Goal: Check status: Check status

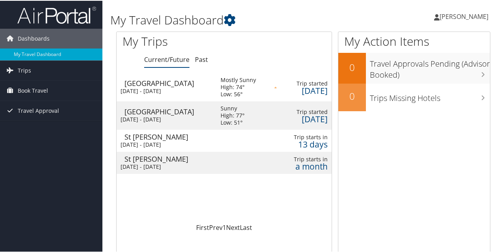
click at [184, 140] on div "[DATE] - [DATE]" at bounding box center [165, 143] width 88 height 7
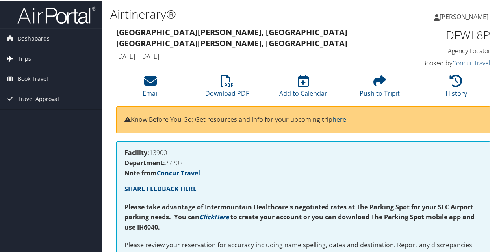
click at [23, 60] on span "Trips" at bounding box center [24, 58] width 13 height 20
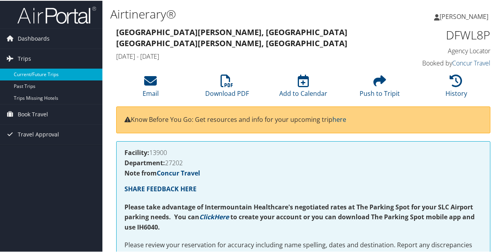
click at [47, 75] on link "Current/Future Trips" at bounding box center [51, 74] width 102 height 12
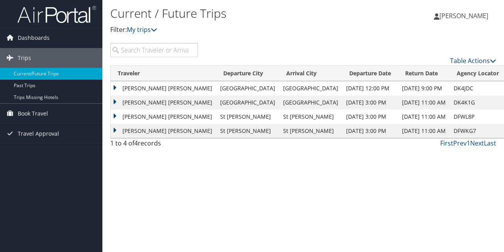
click at [117, 115] on td "JOSHUA BLAIR RAE" at bounding box center [164, 117] width 106 height 14
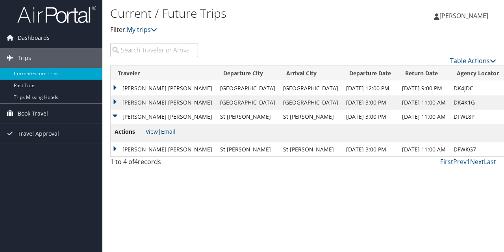
click at [46, 111] on span "Book Travel" at bounding box center [33, 114] width 30 height 20
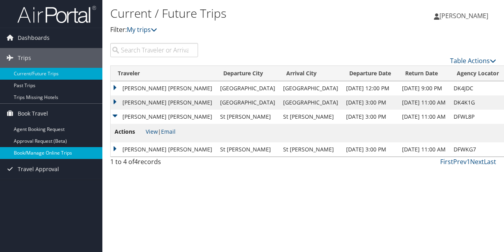
click at [53, 150] on link "Book/Manage Online Trips" at bounding box center [51, 153] width 102 height 12
